Goal: Find specific page/section: Find specific page/section

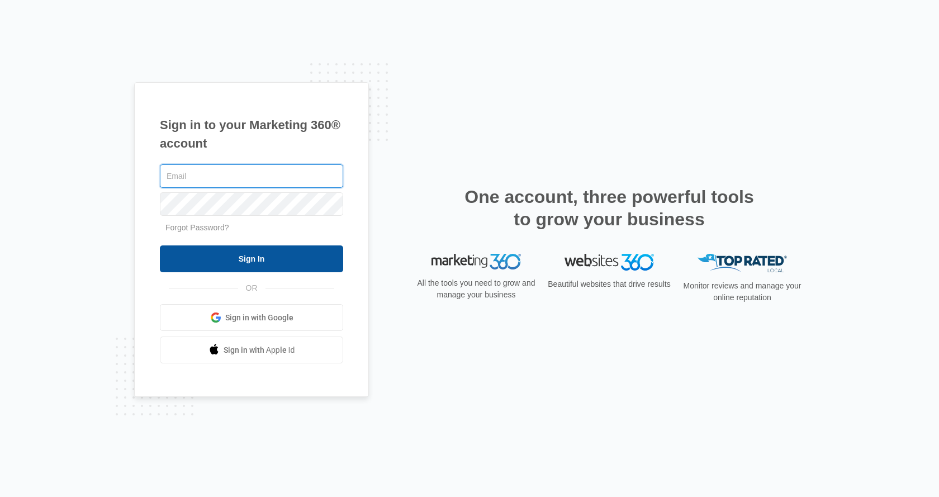
type input "[EMAIL_ADDRESS][DOMAIN_NAME]"
click at [316, 261] on input "Sign In" at bounding box center [251, 258] width 183 height 27
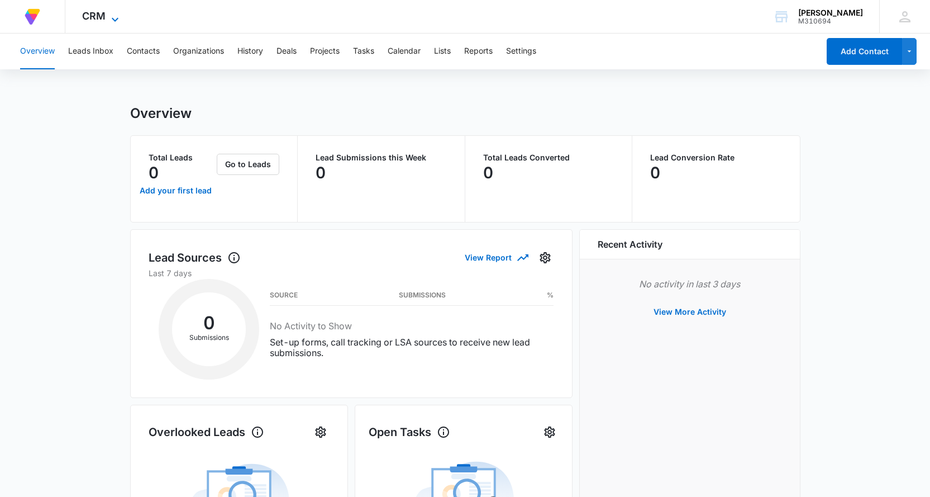
click at [101, 14] on span "CRM" at bounding box center [93, 16] width 23 height 12
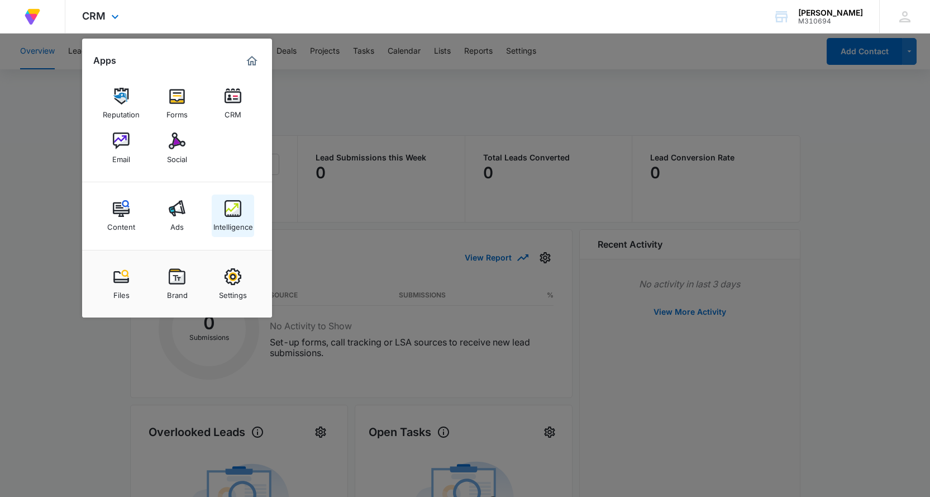
click at [237, 206] on img at bounding box center [233, 208] width 17 height 17
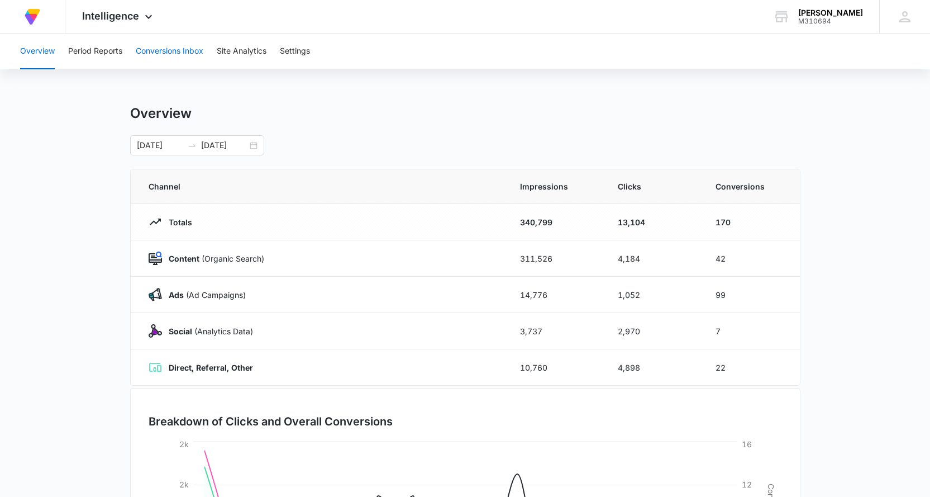
click at [176, 50] on button "Conversions Inbox" at bounding box center [170, 52] width 68 height 36
